Goal: Complete application form

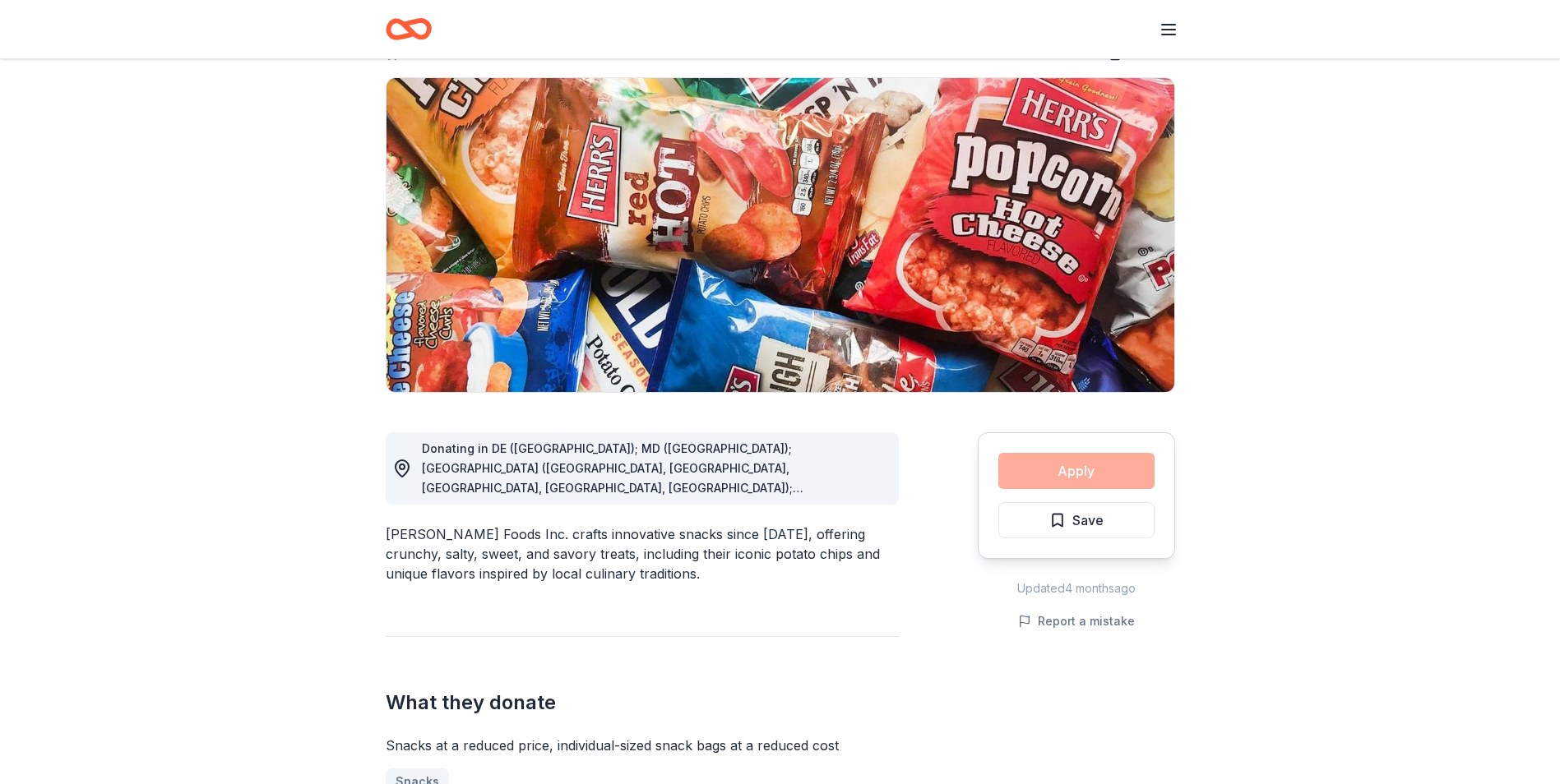
scroll to position [82, 0]
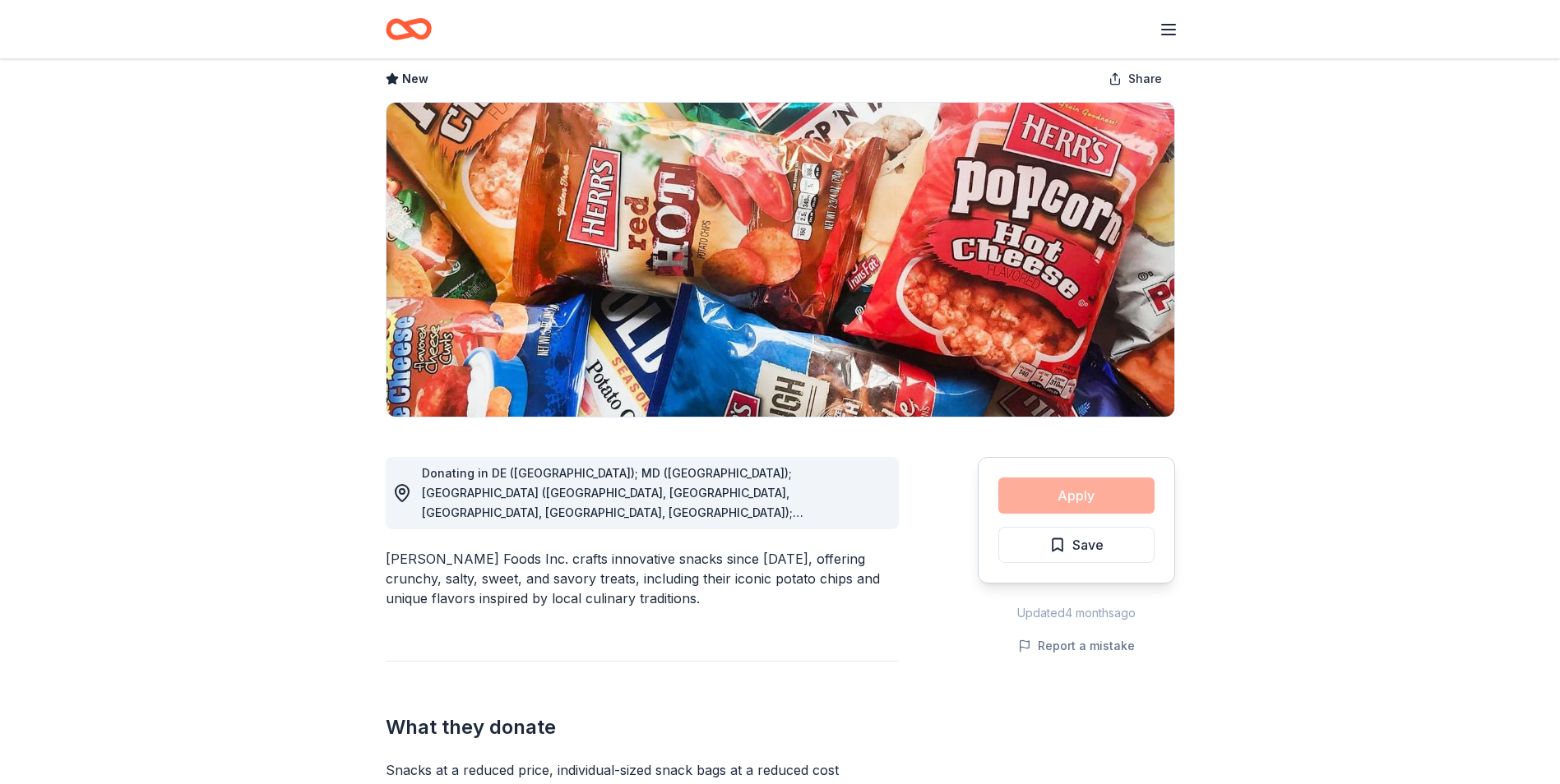
click at [1064, 491] on div "Apply Save" at bounding box center [1076, 521] width 197 height 127
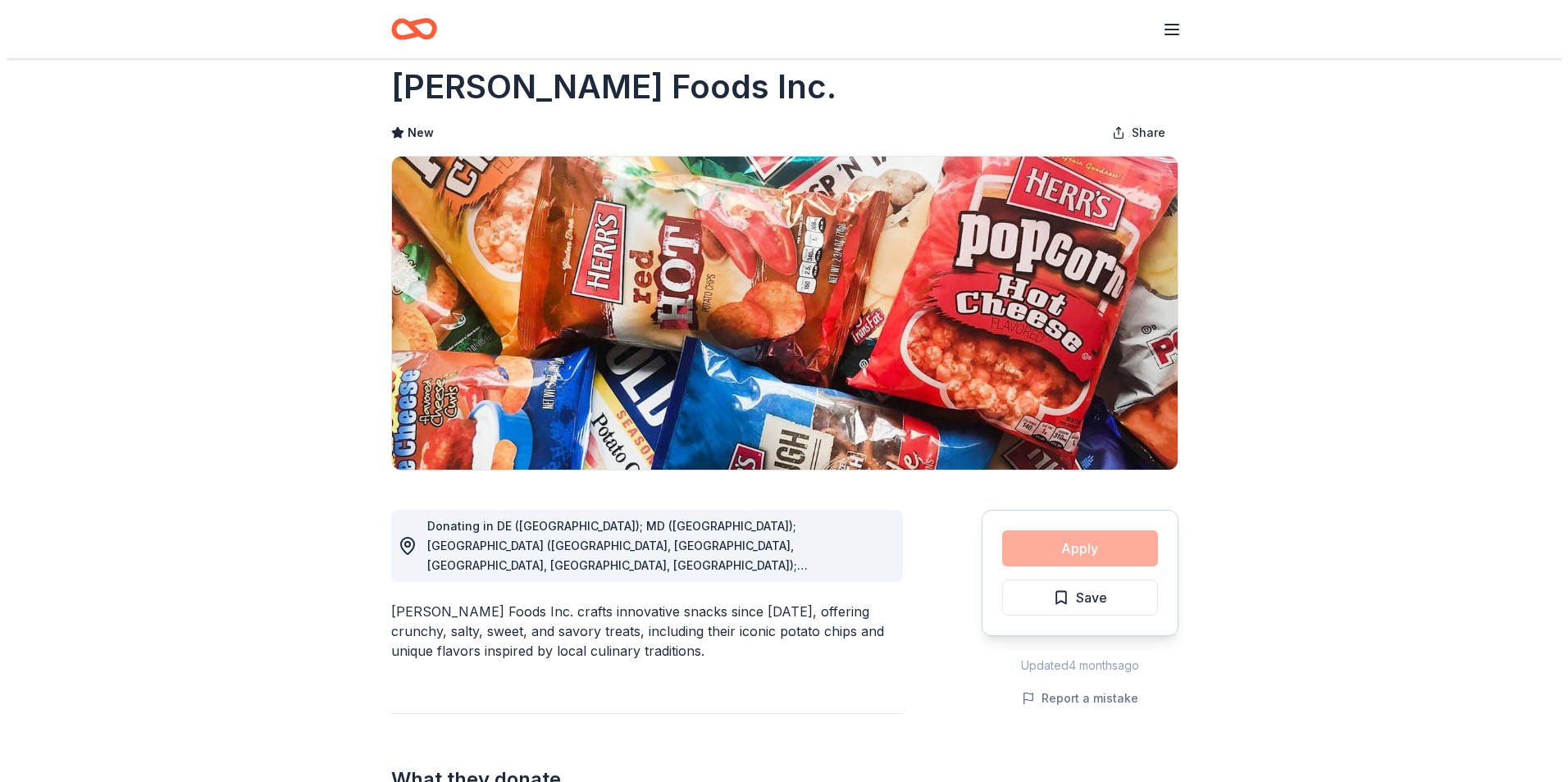
scroll to position [0, 0]
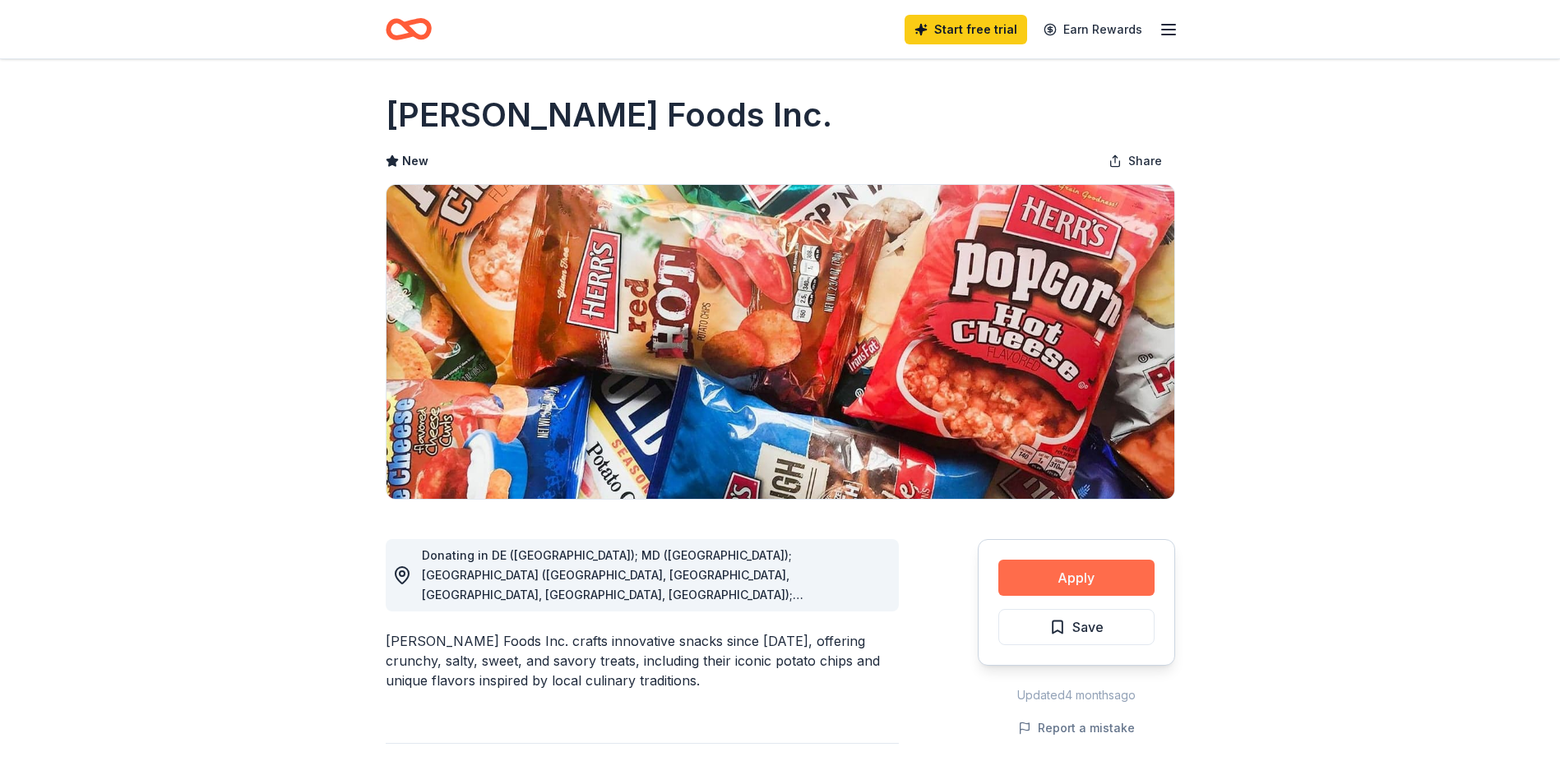
click at [1130, 575] on button "Apply" at bounding box center [1076, 578] width 156 height 36
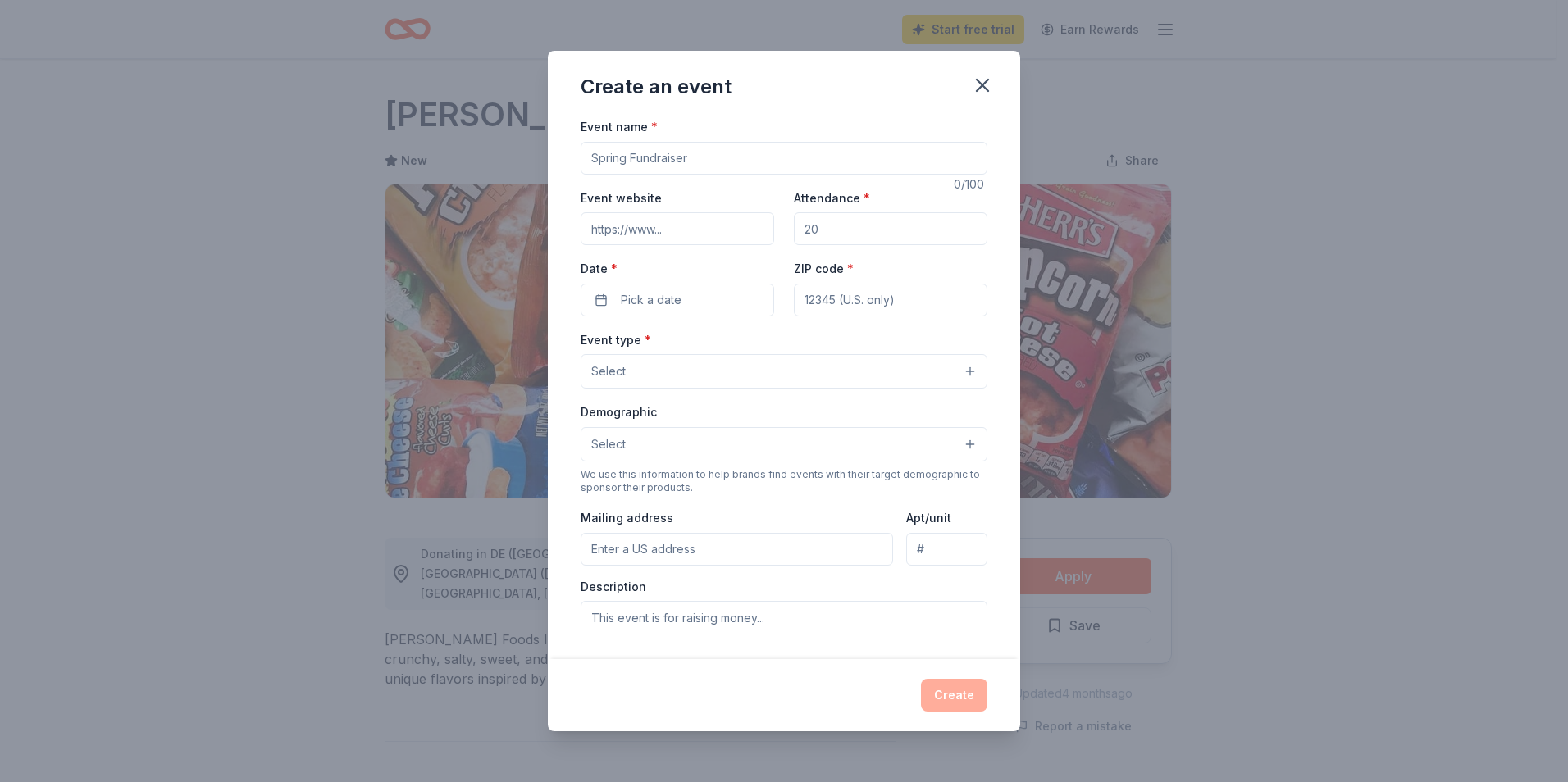
click at [715, 156] on input "Event name *" at bounding box center [784, 159] width 407 height 33
type input "Brewsterhout"
drag, startPoint x: 881, startPoint y: 216, endPoint x: 754, endPoint y: 218, distance: 127.0
click at [754, 218] on div "Event website Attendance * Date * Pick a date ZIP code *" at bounding box center [784, 252] width 407 height 129
type input "300"
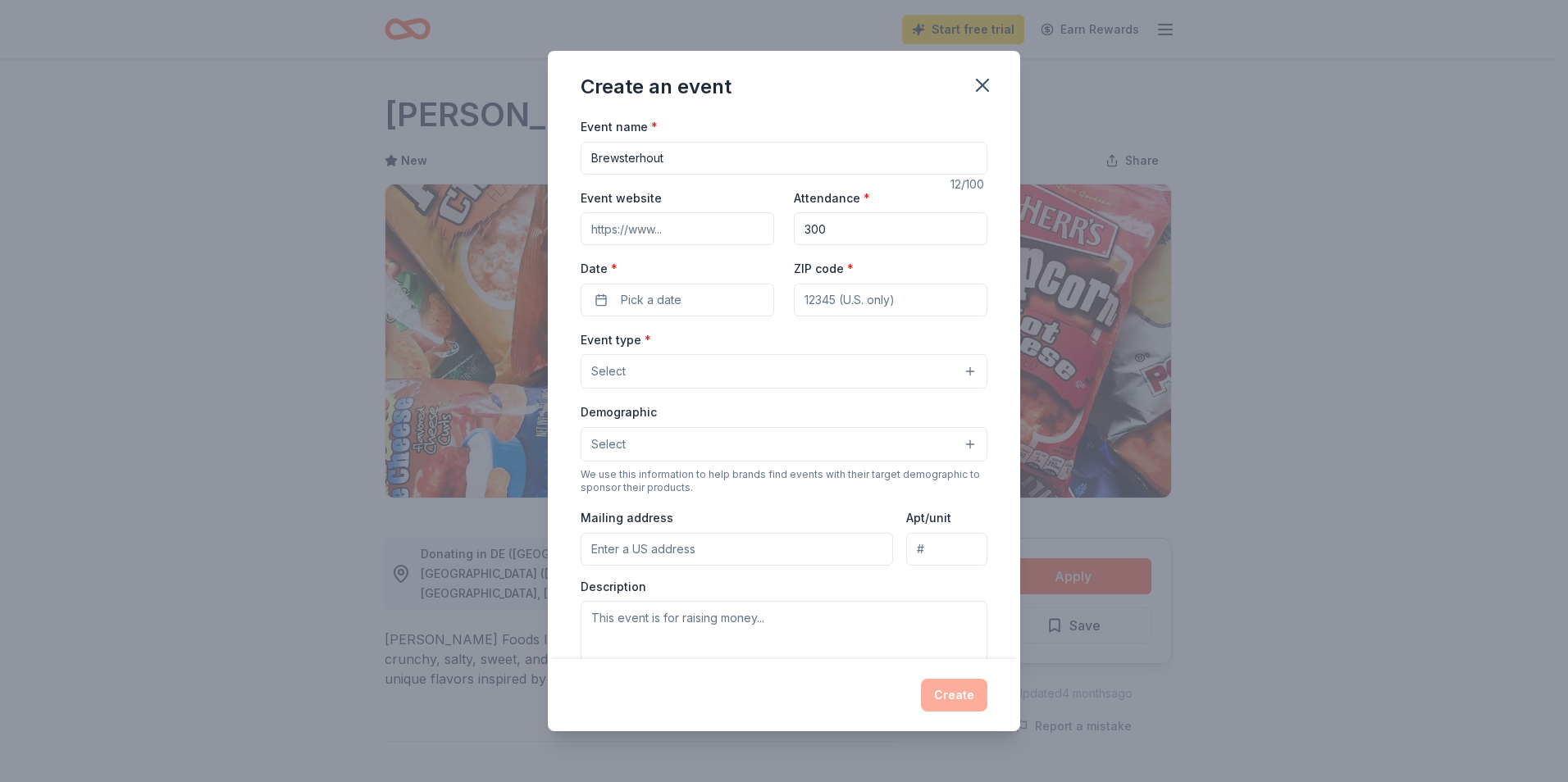
click at [862, 296] on input "ZIP code *" at bounding box center [890, 300] width 193 height 33
type input "18701"
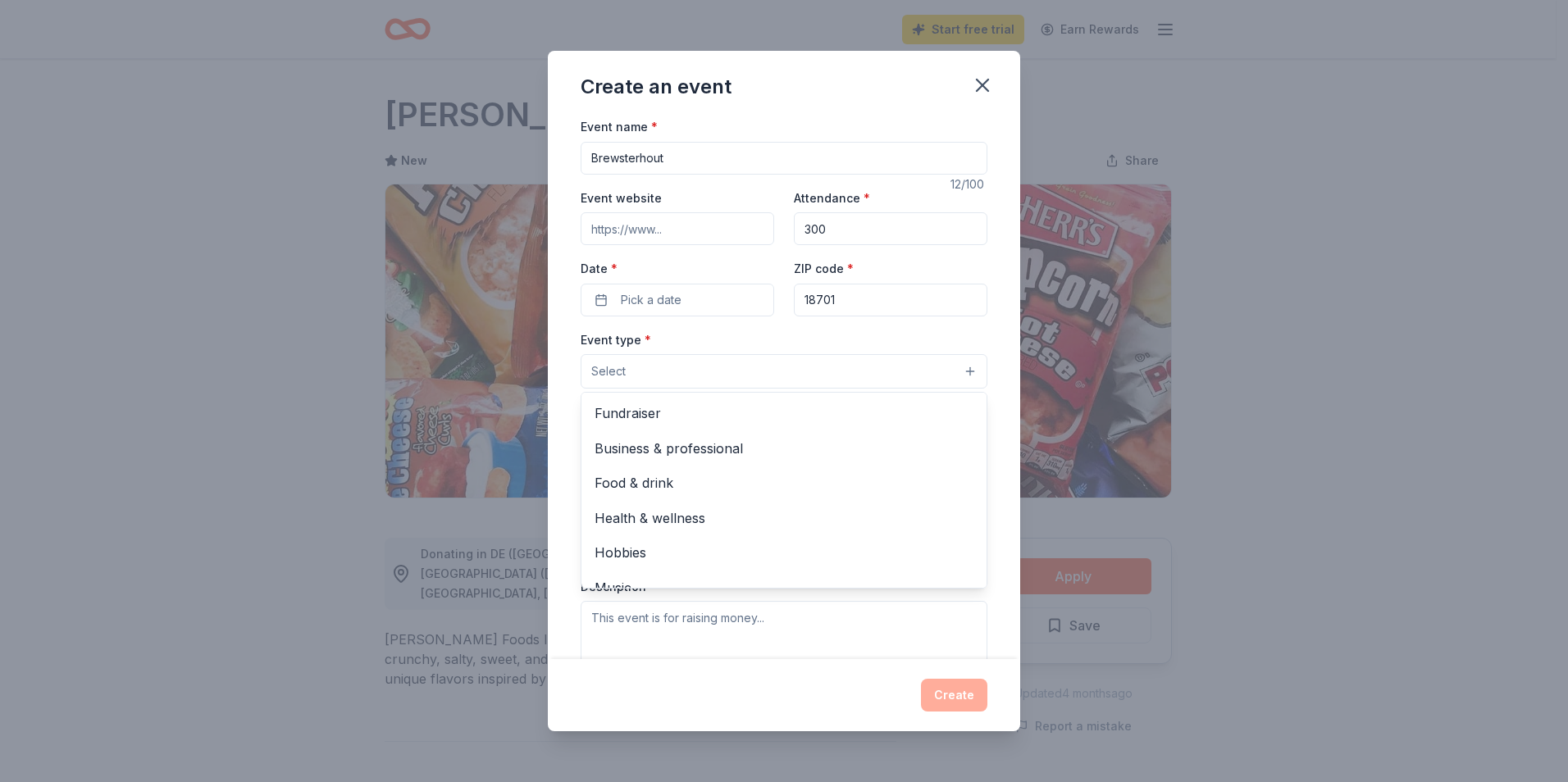
click at [710, 377] on button "Select" at bounding box center [784, 372] width 407 height 35
click at [733, 414] on span "Fundraiser" at bounding box center [784, 414] width 379 height 21
click at [840, 340] on div "Event type * Fundraiser Business & professional Food & drink Health & wellness …" at bounding box center [784, 360] width 407 height 62
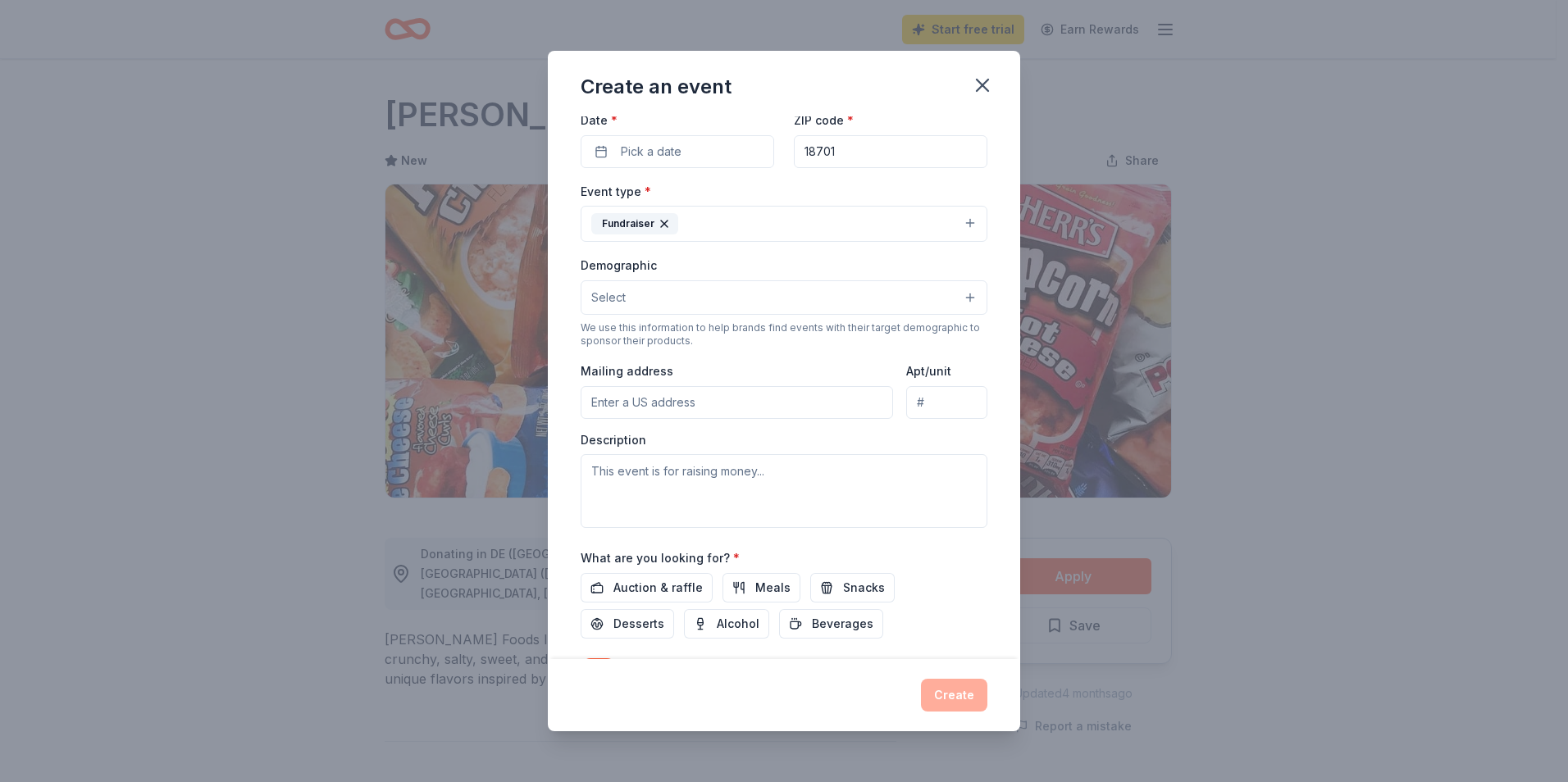
scroll to position [243, 0]
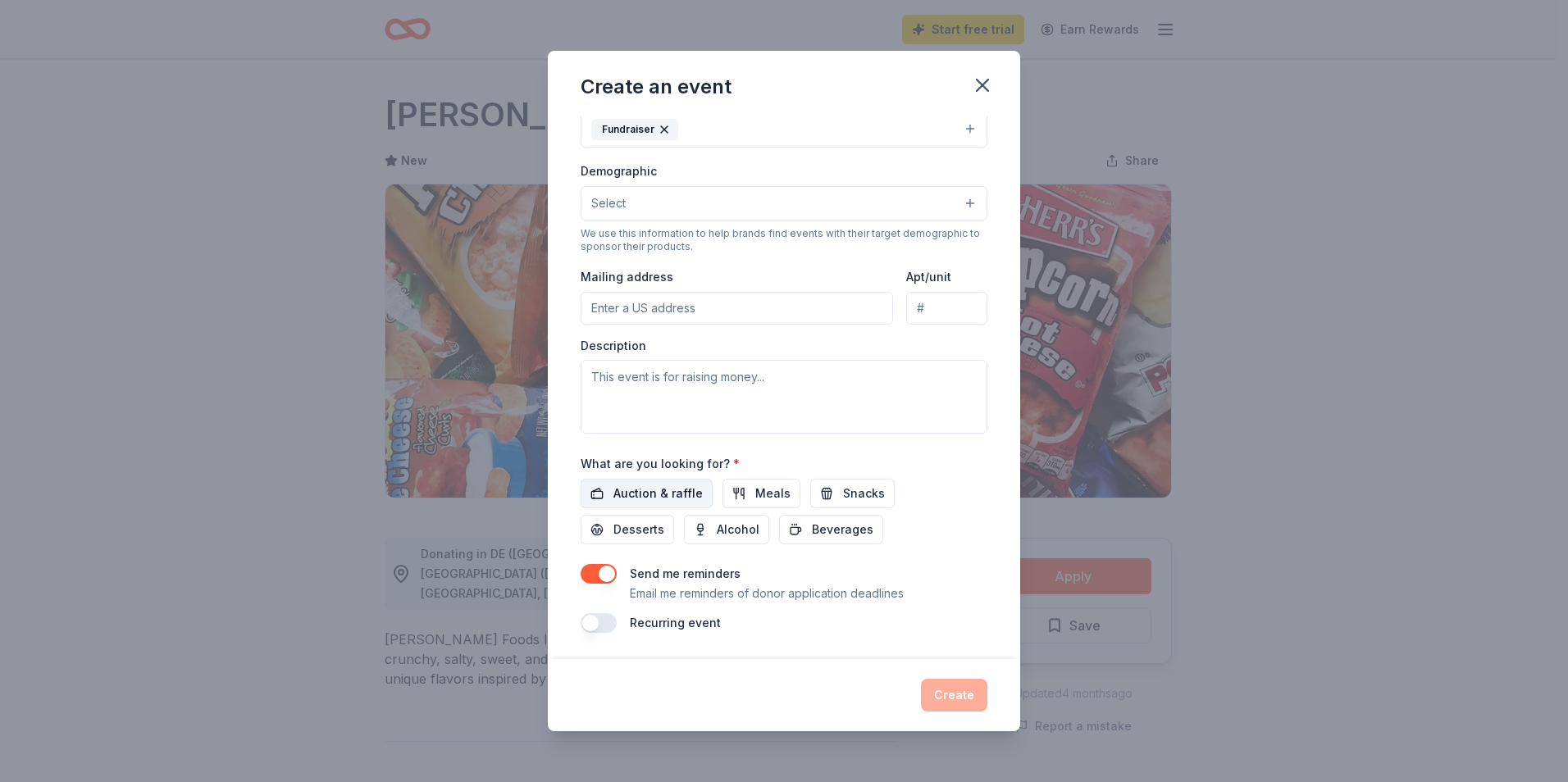
click at [679, 486] on span "Auction & raffle" at bounding box center [658, 493] width 90 height 20
click at [877, 493] on button "Snacks" at bounding box center [852, 493] width 85 height 30
click at [598, 577] on button "button" at bounding box center [599, 574] width 36 height 20
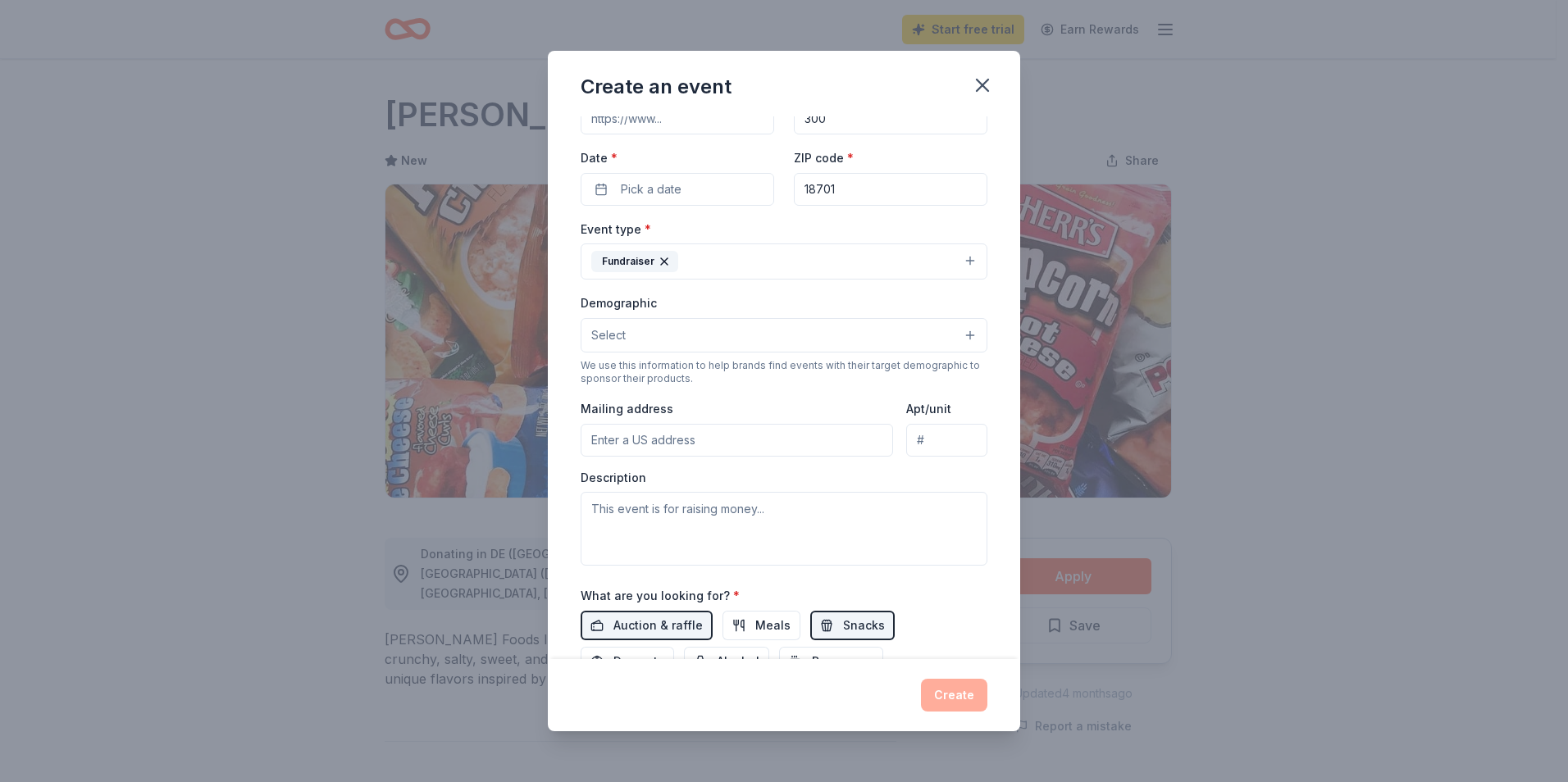
scroll to position [0, 0]
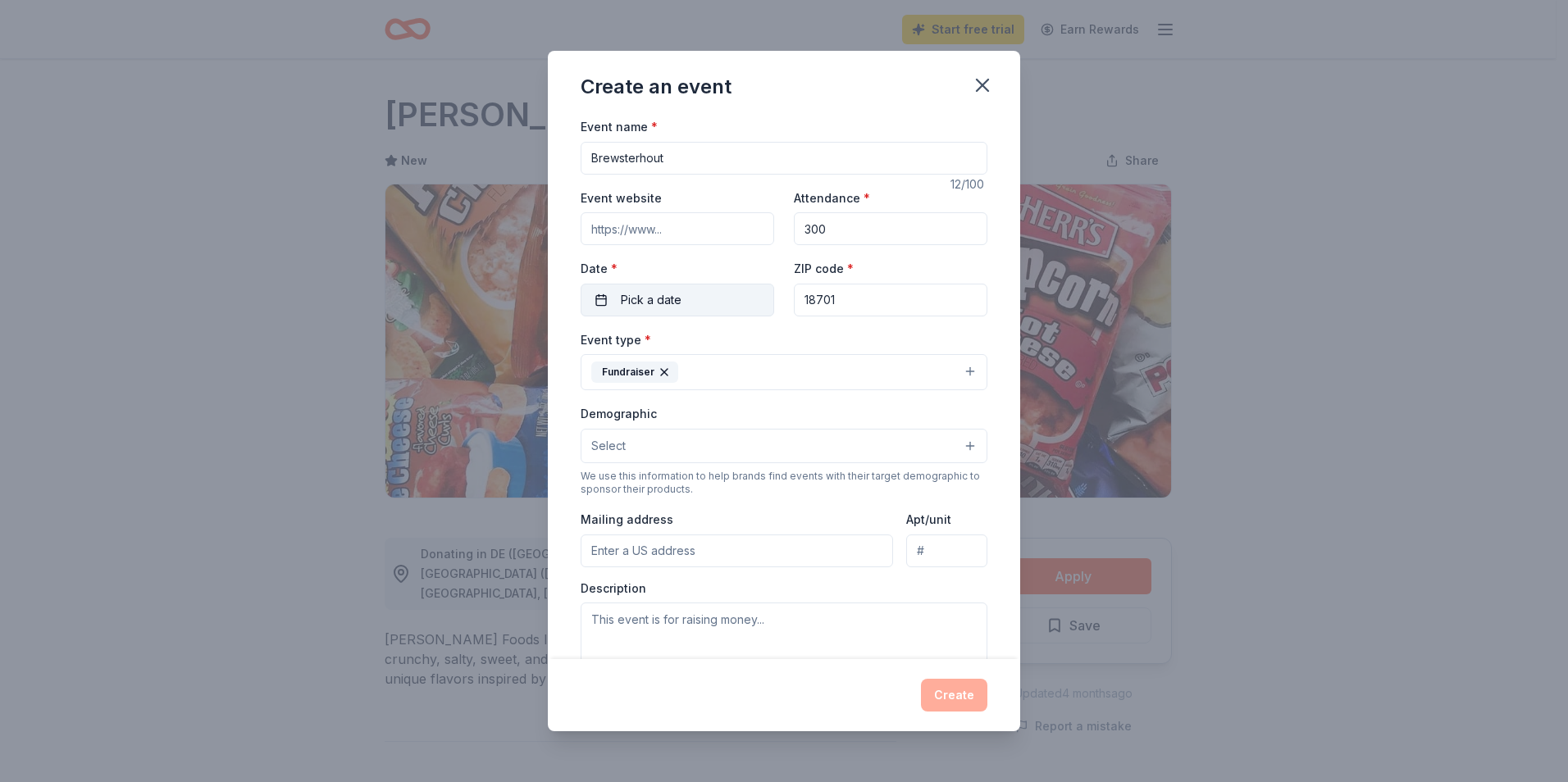
click at [689, 313] on button "Pick a date" at bounding box center [677, 300] width 193 height 33
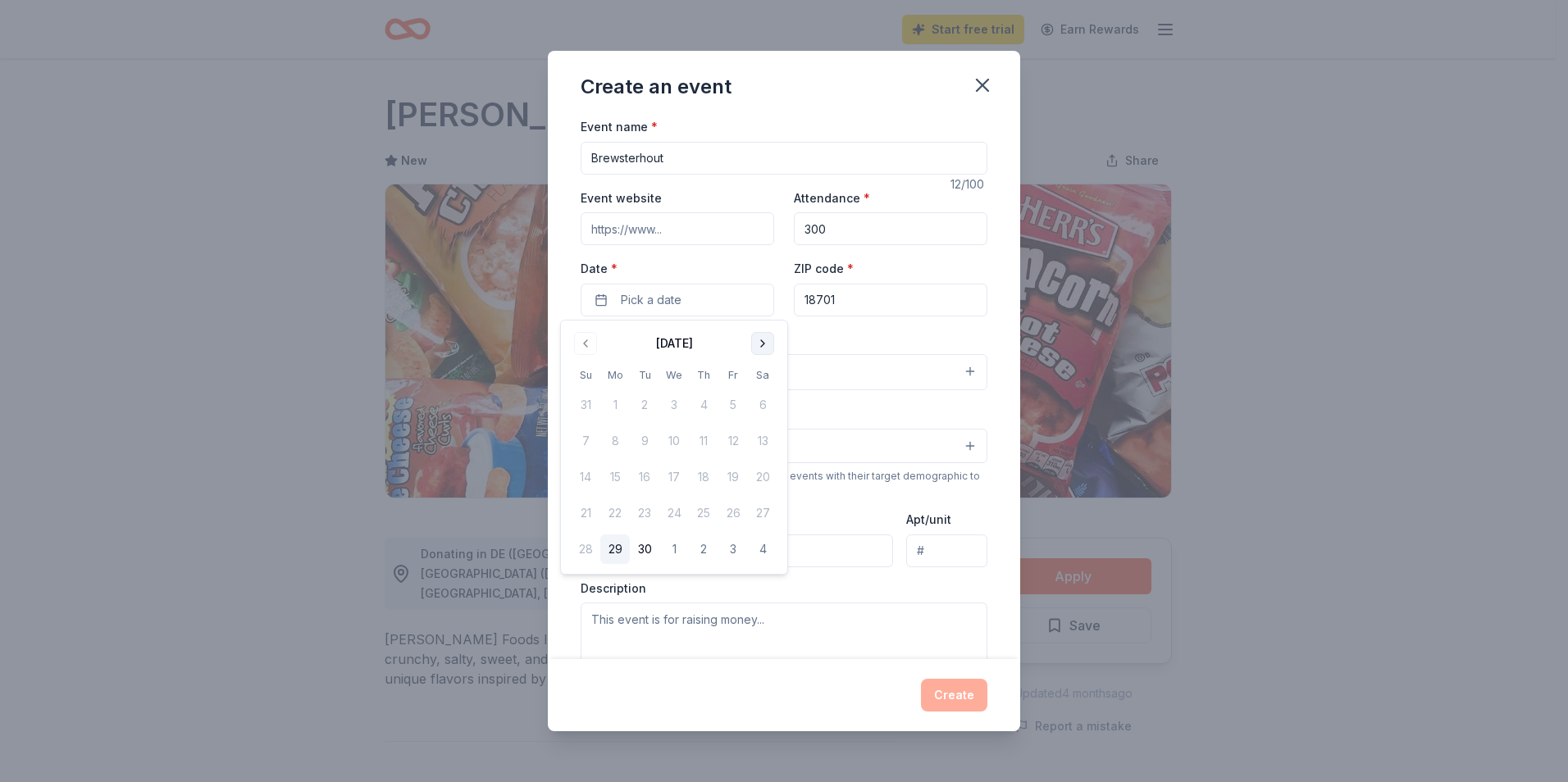
click at [758, 345] on button "Go to next month" at bounding box center [763, 344] width 23 height 23
click at [736, 407] on button "3" at bounding box center [733, 405] width 30 height 30
click at [984, 705] on button "Create" at bounding box center [954, 696] width 67 height 33
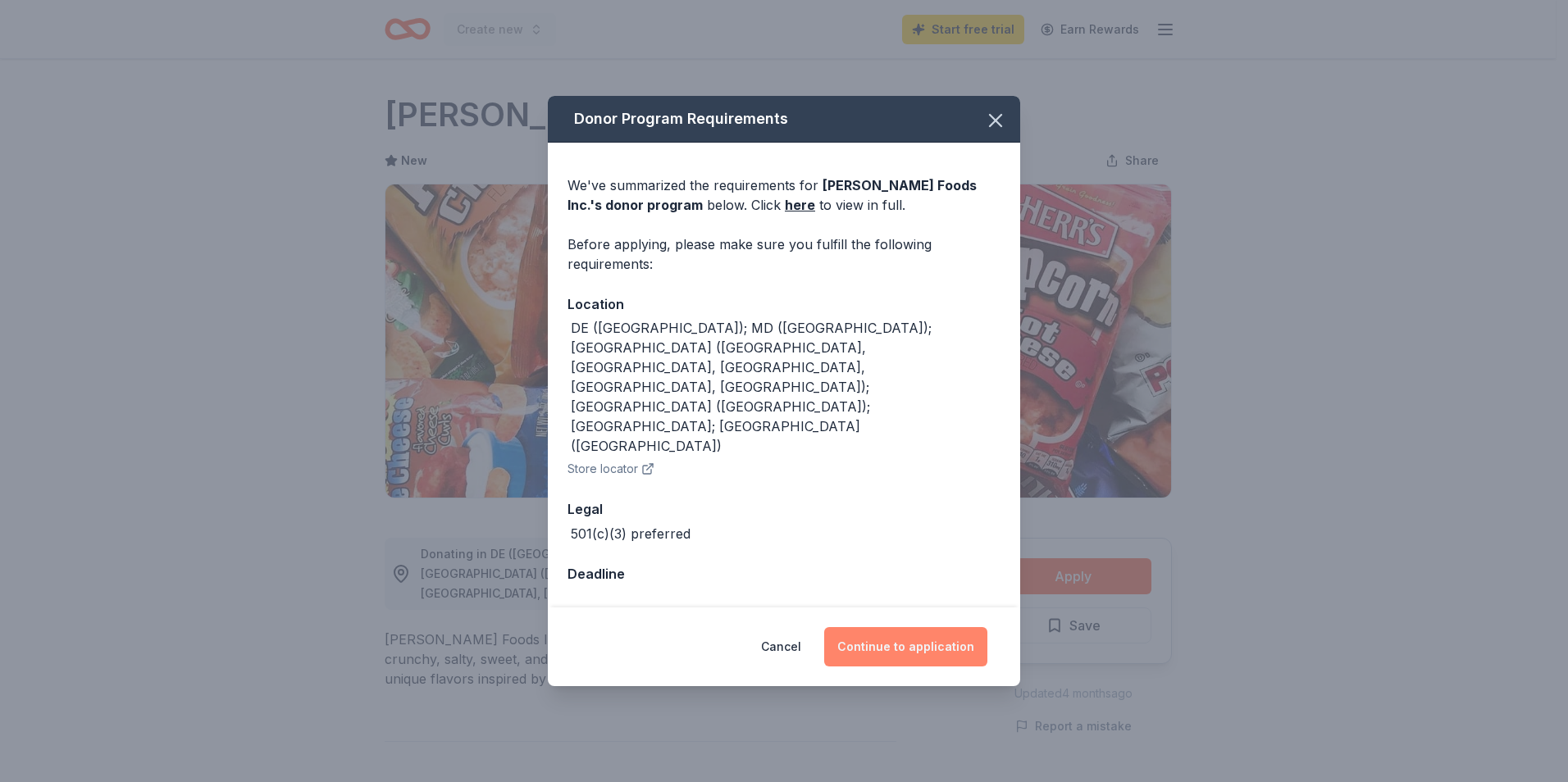
click at [939, 627] on button "Continue to application" at bounding box center [905, 647] width 163 height 39
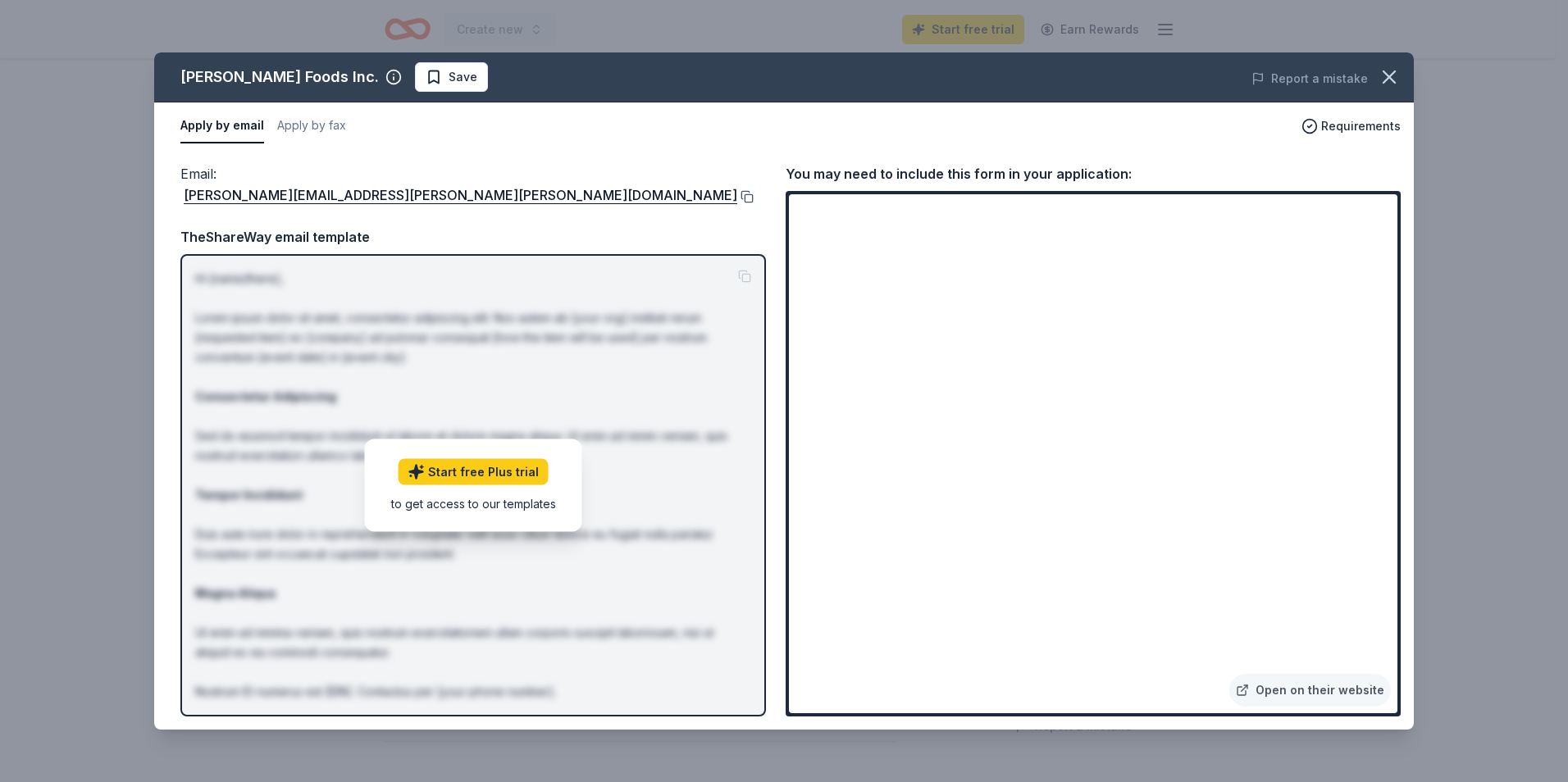
click at [738, 190] on button at bounding box center [746, 197] width 16 height 13
click at [1292, 677] on link "Open on their website" at bounding box center [1310, 691] width 161 height 33
